Goal: Task Accomplishment & Management: Complete application form

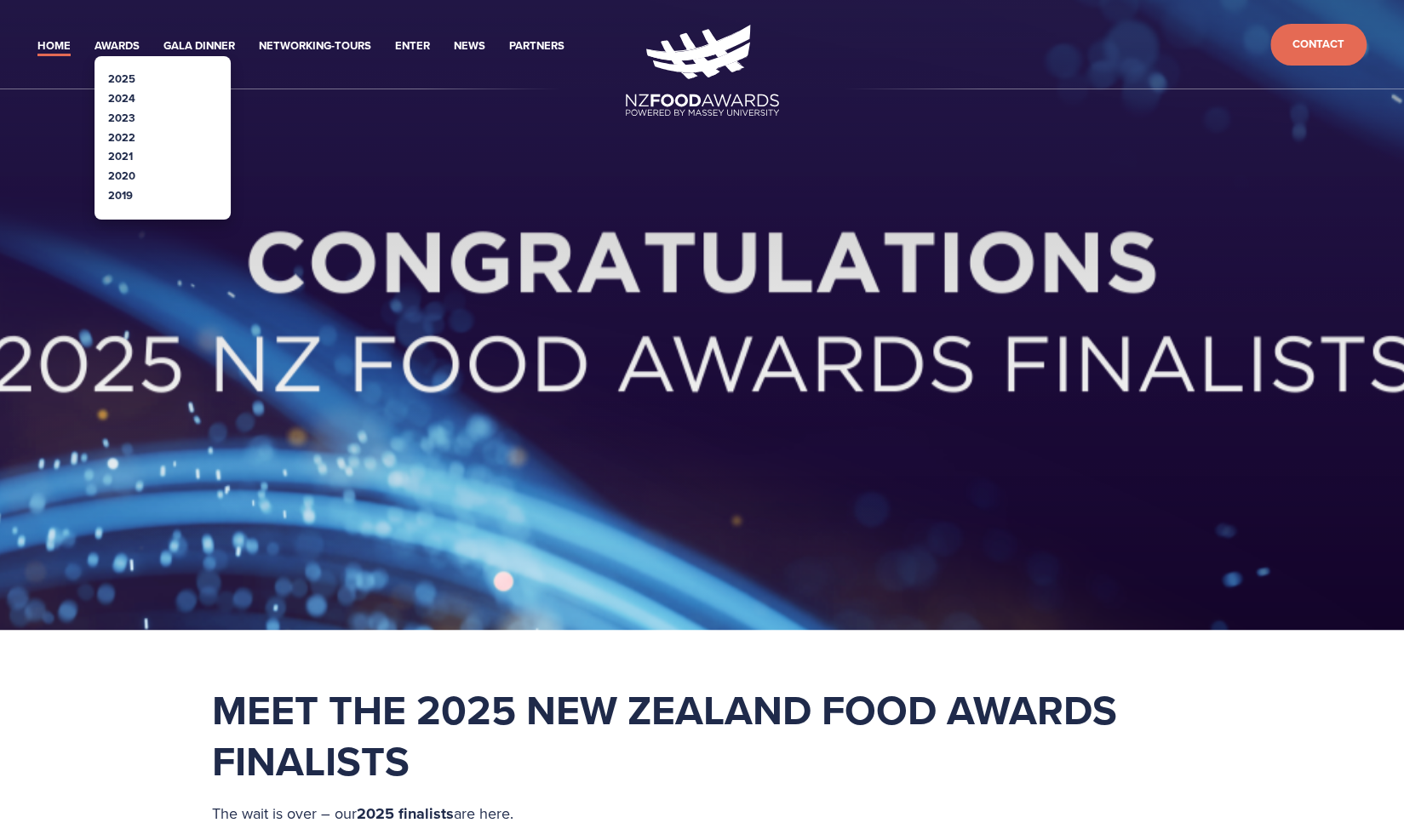
click at [124, 76] on link "2025" at bounding box center [122, 78] width 27 height 16
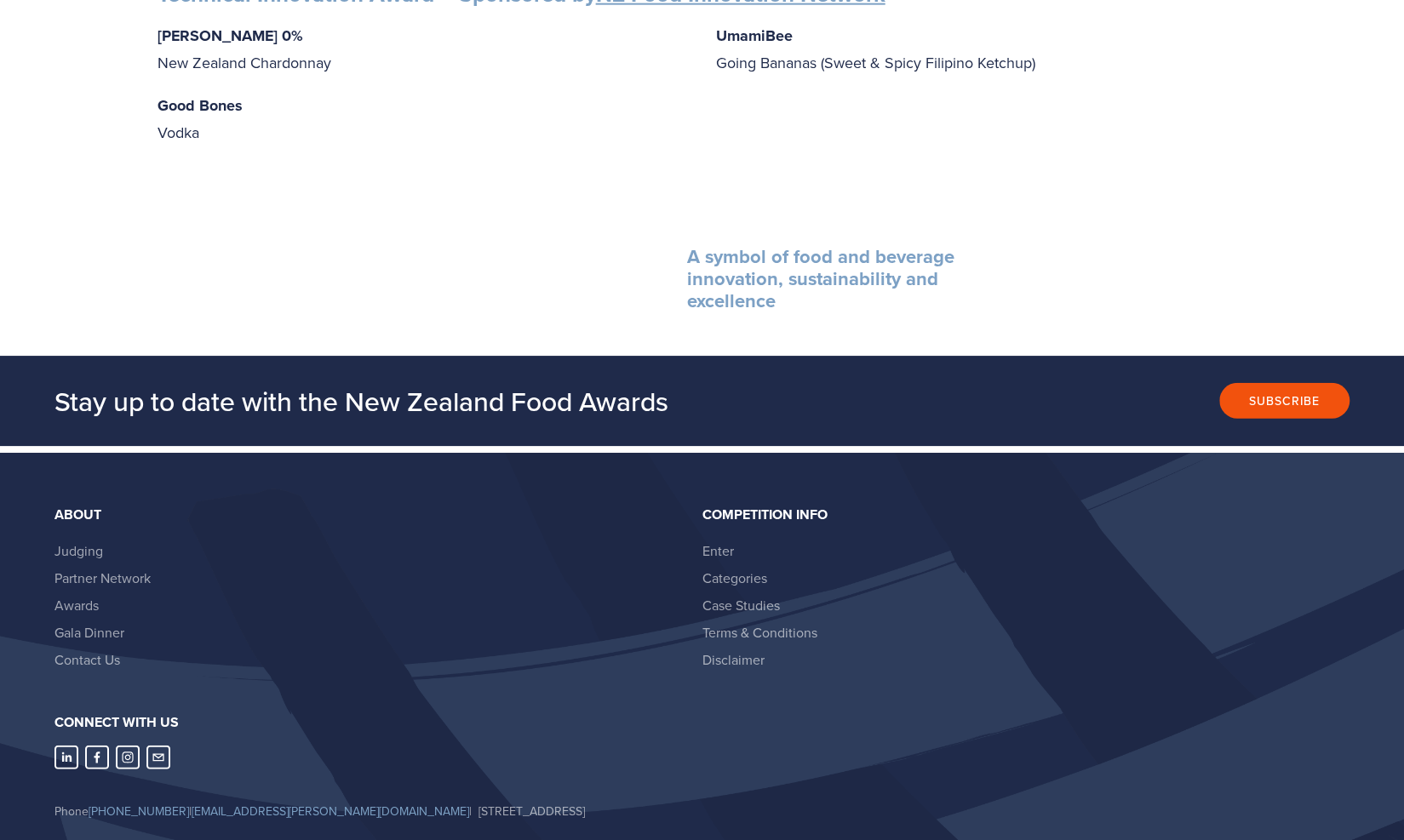
scroll to position [2755, 0]
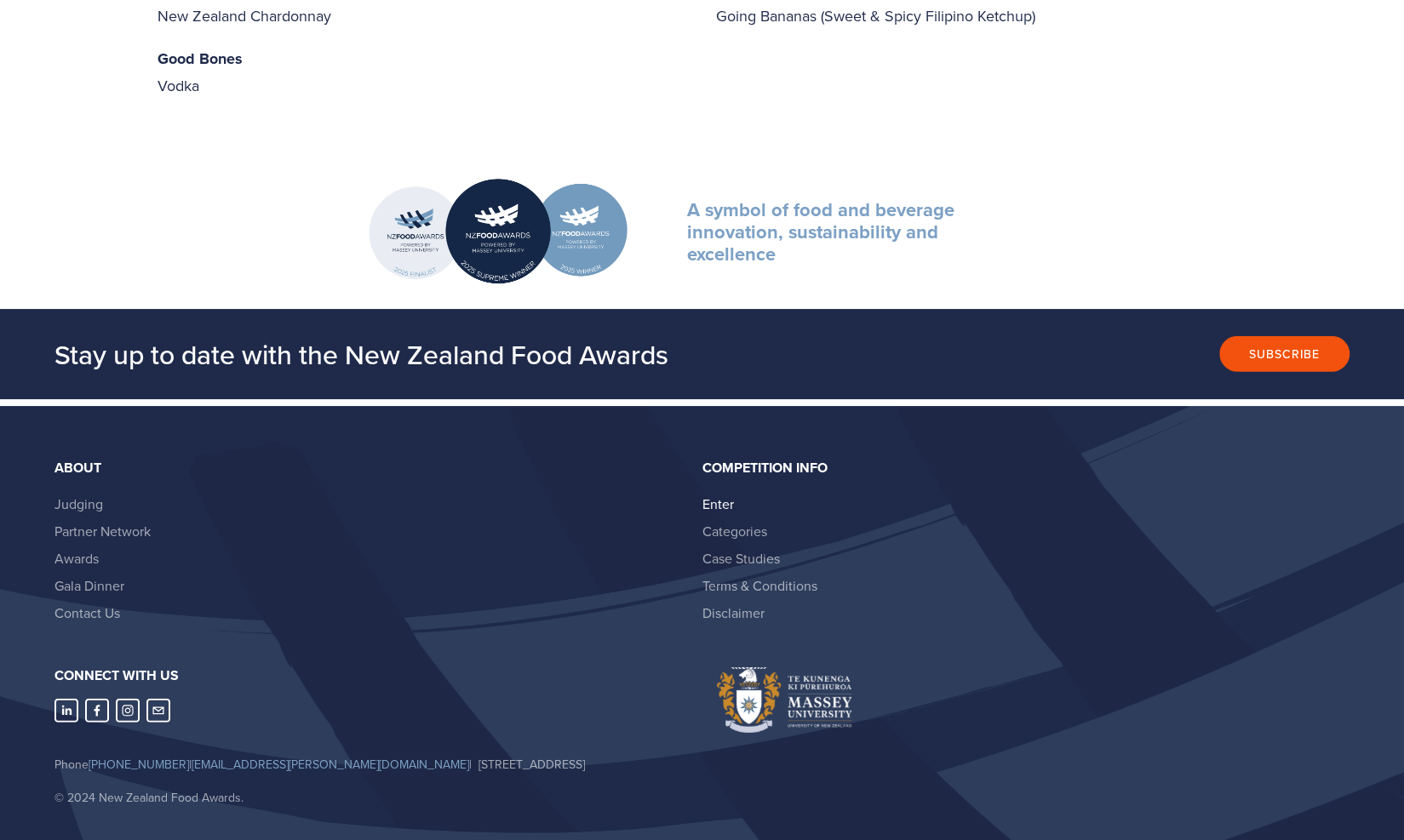
click at [717, 494] on link "Enter" at bounding box center [718, 504] width 32 height 19
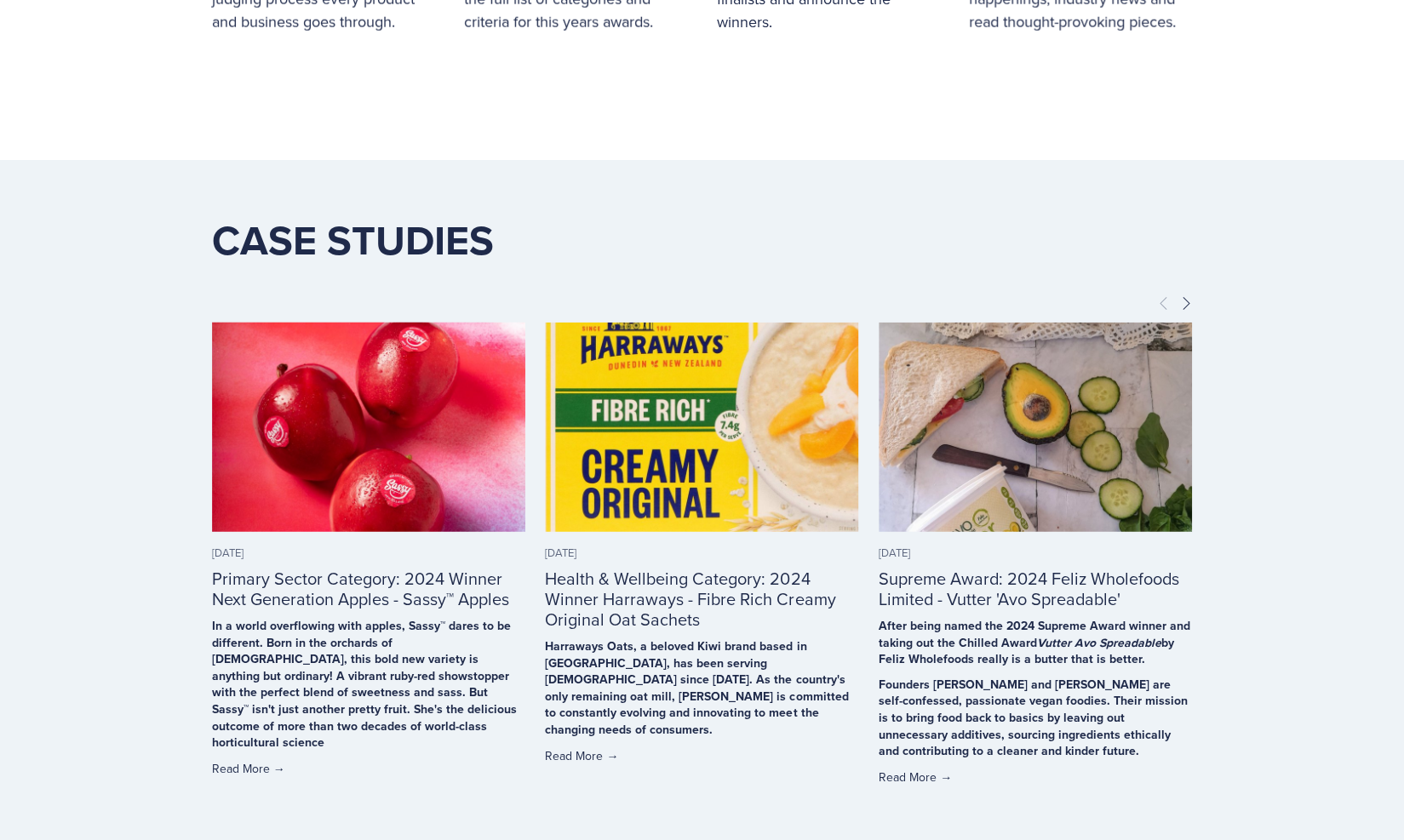
scroll to position [2891, 0]
